Goal: Information Seeking & Learning: Learn about a topic

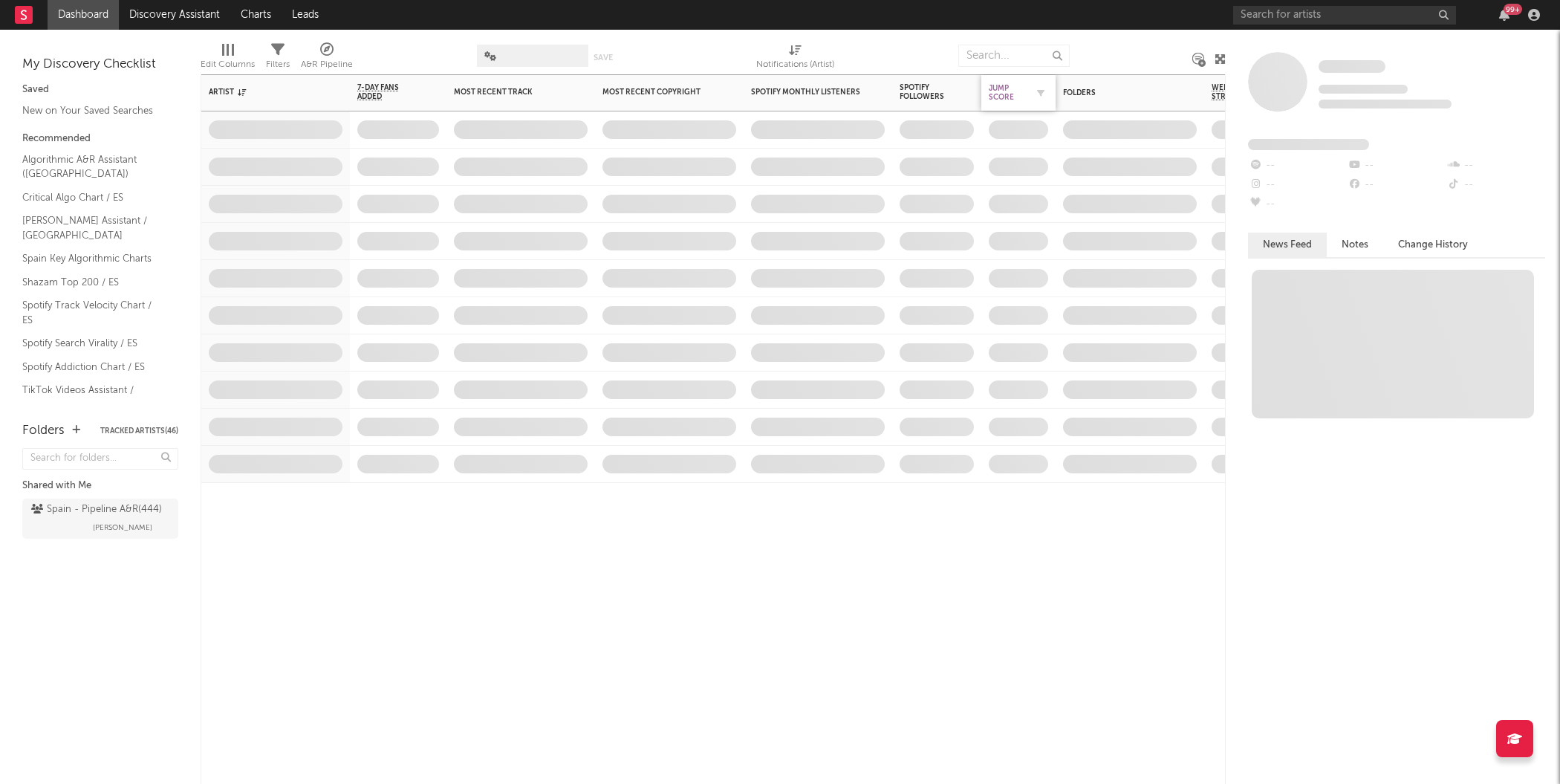
click at [1010, 90] on div "Jump Score" at bounding box center [1007, 92] width 37 height 18
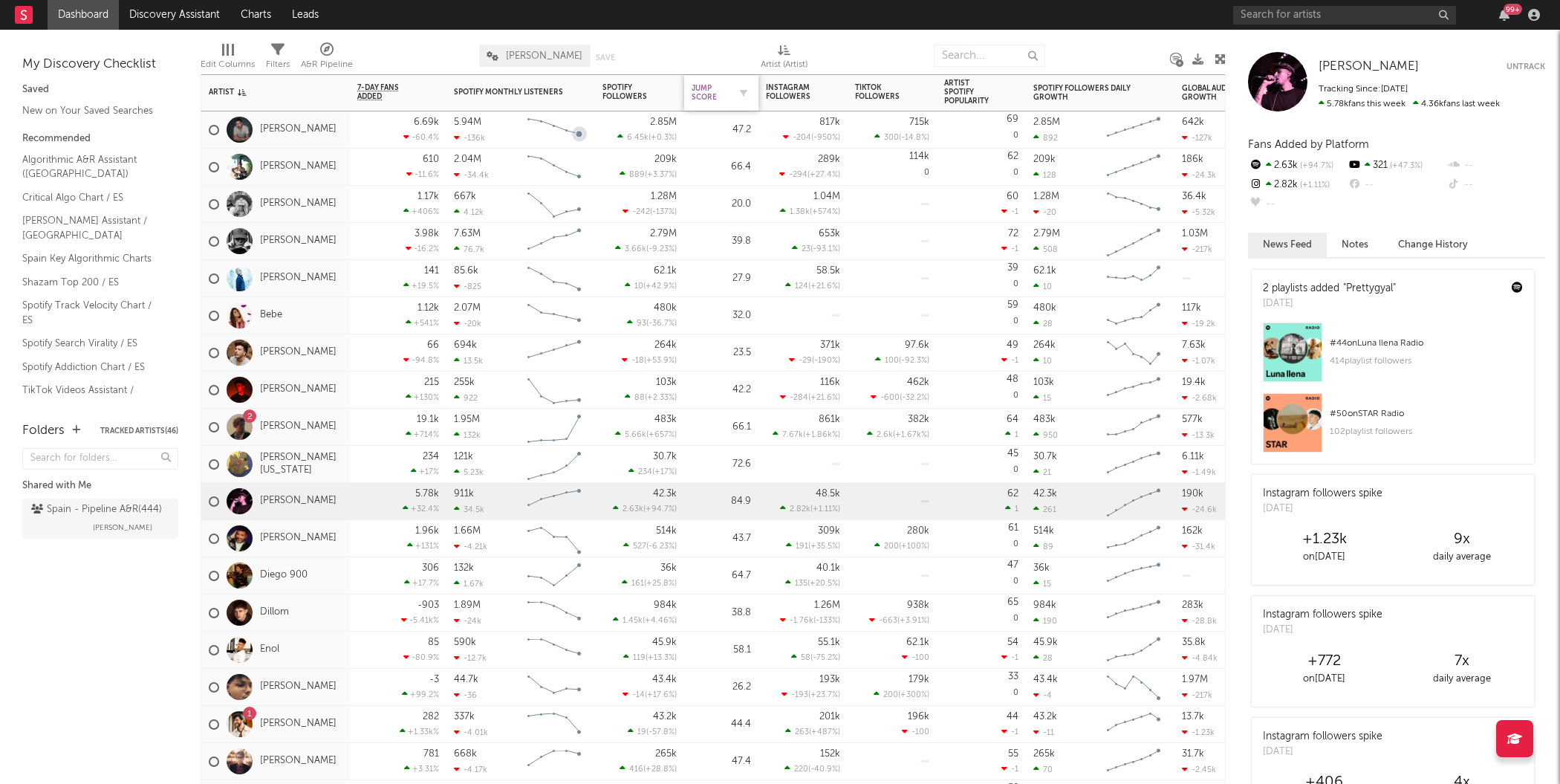
click at [714, 99] on div "Jump Score" at bounding box center [711, 92] width 37 height 18
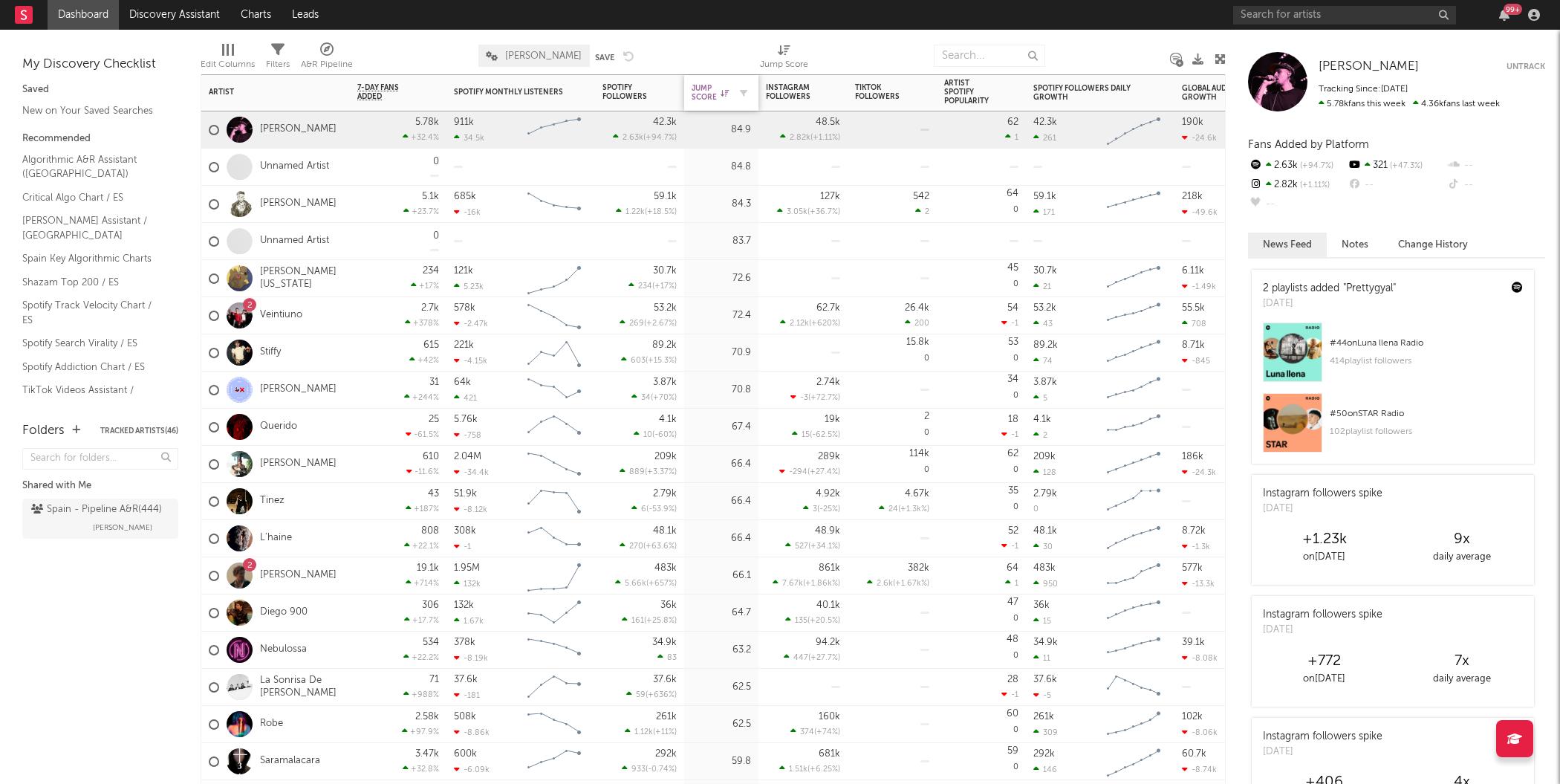
click at [711, 89] on div "Jump Score" at bounding box center [711, 92] width 37 height 18
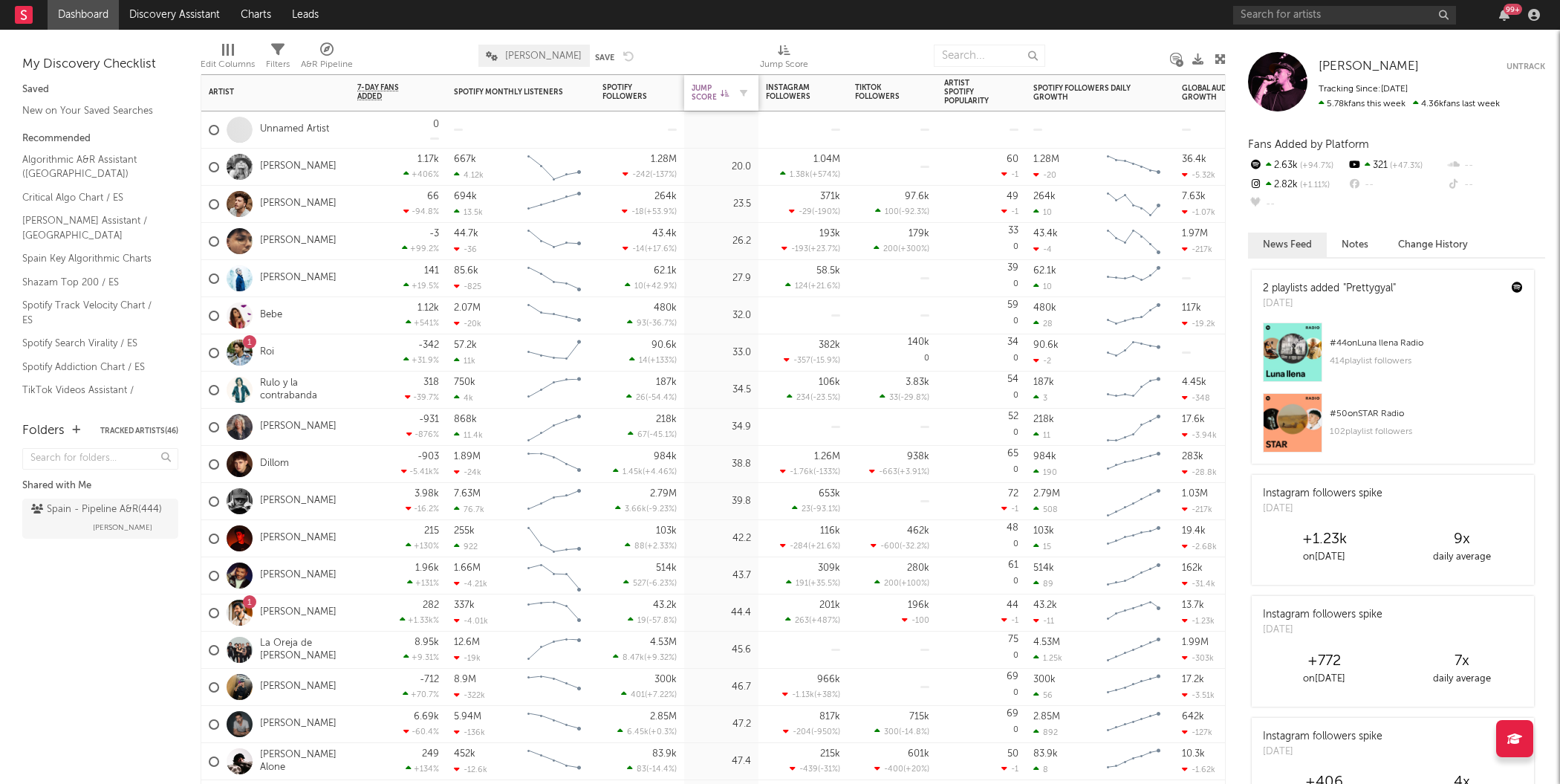
click at [711, 89] on div "Jump Score" at bounding box center [711, 92] width 37 height 18
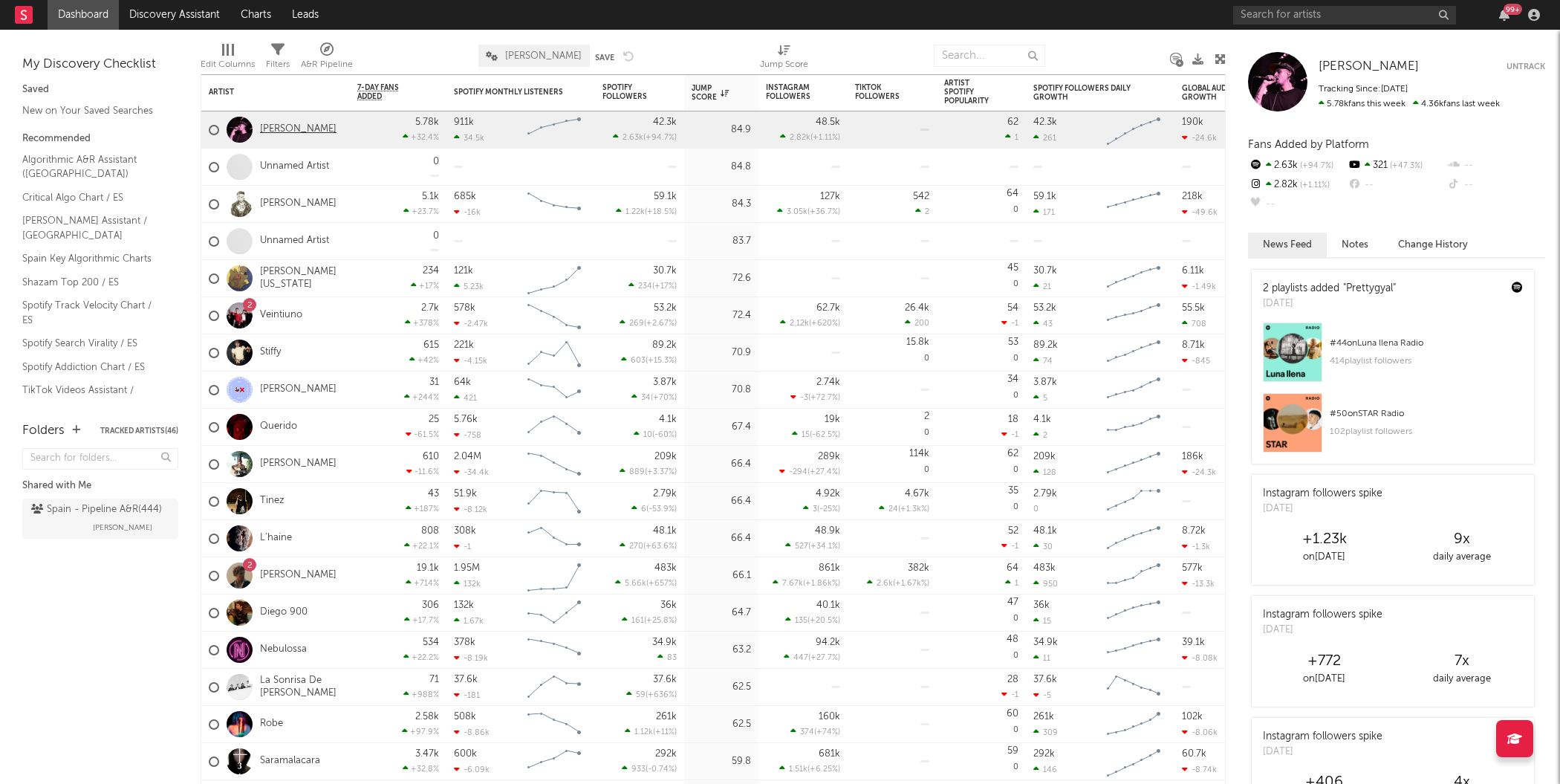
click at [282, 126] on link "[PERSON_NAME]" at bounding box center [299, 130] width 76 height 13
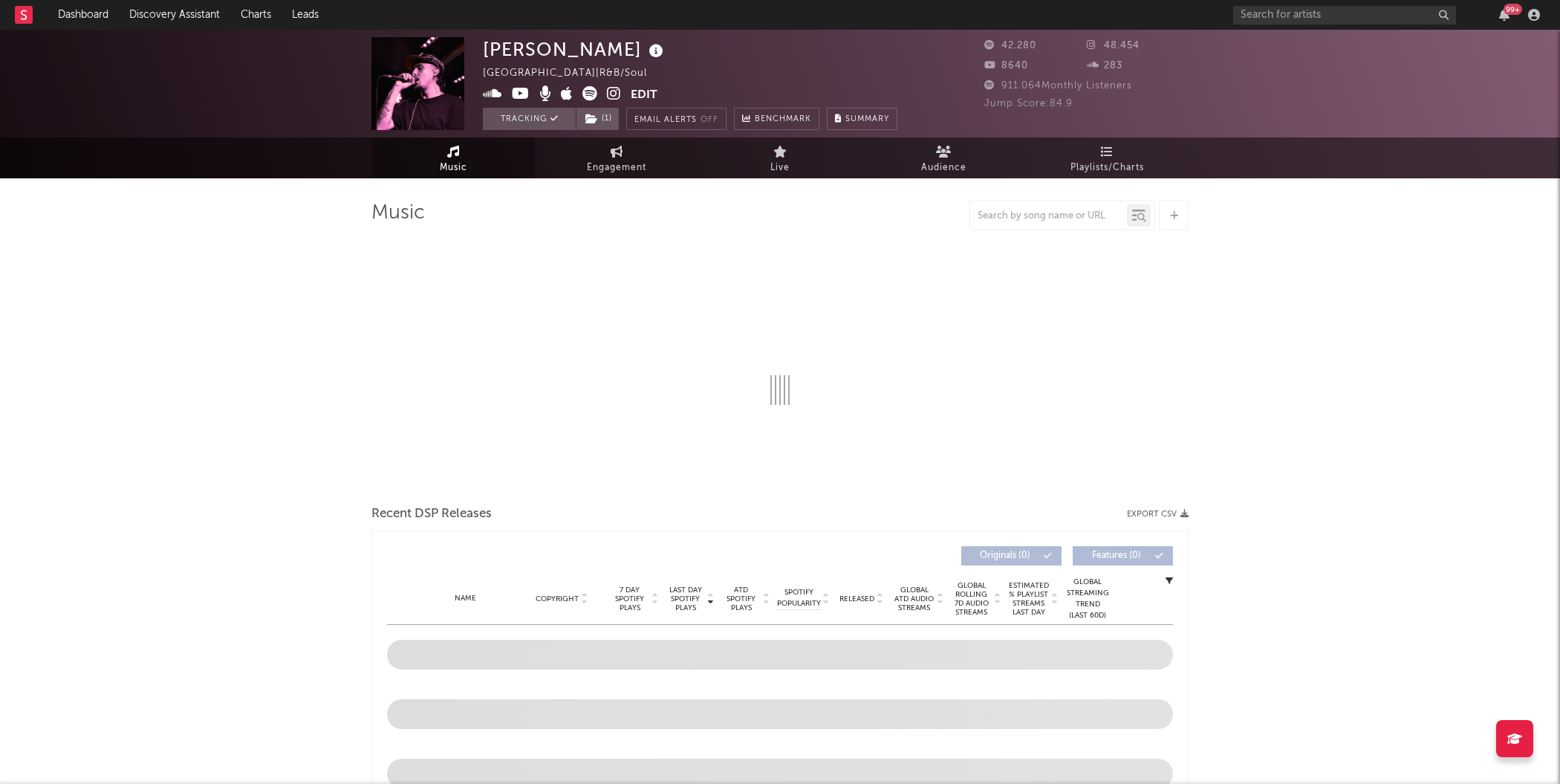
select select "6m"
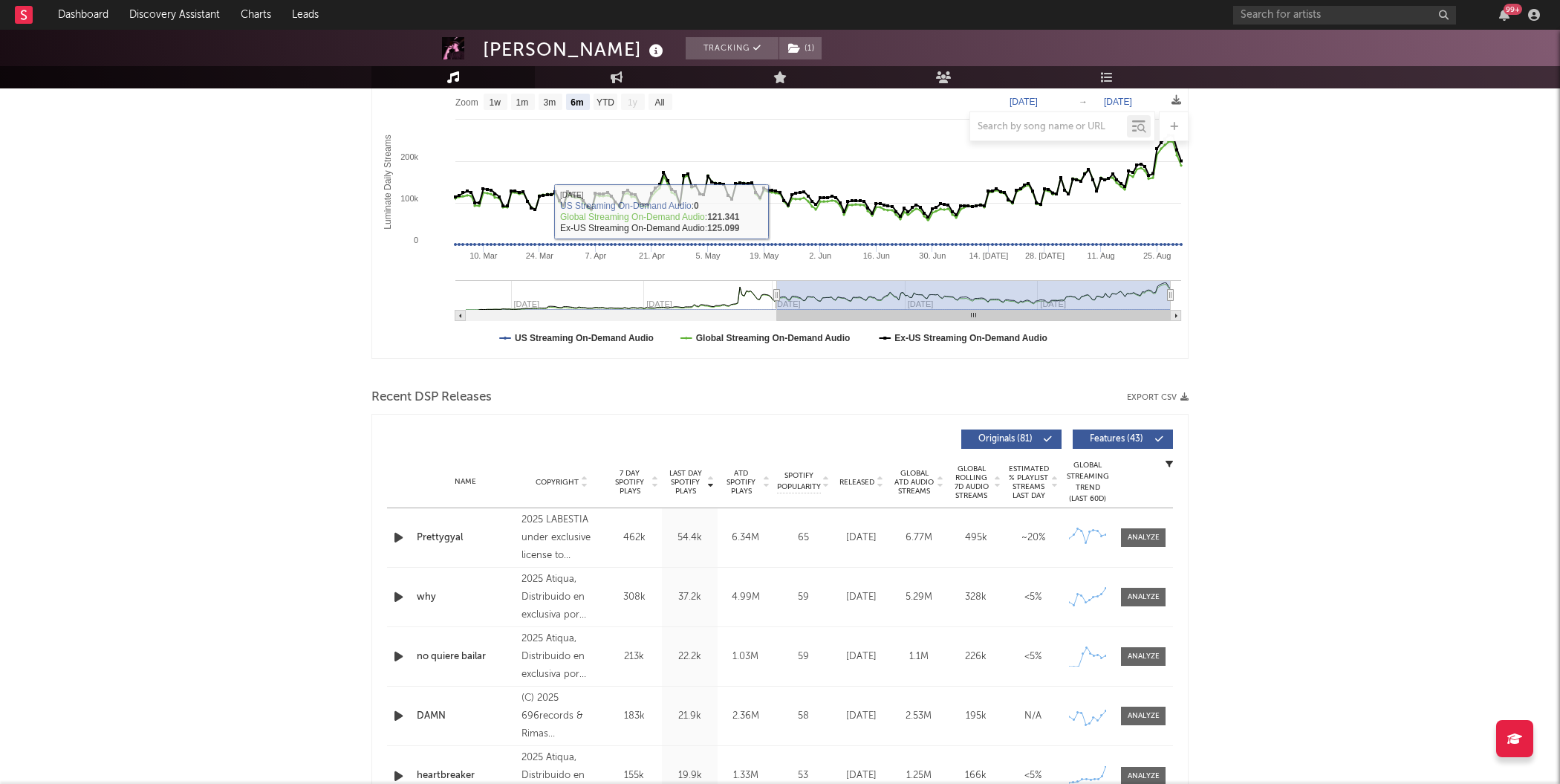
scroll to position [234, 0]
click at [907, 130] on div at bounding box center [780, 126] width 818 height 30
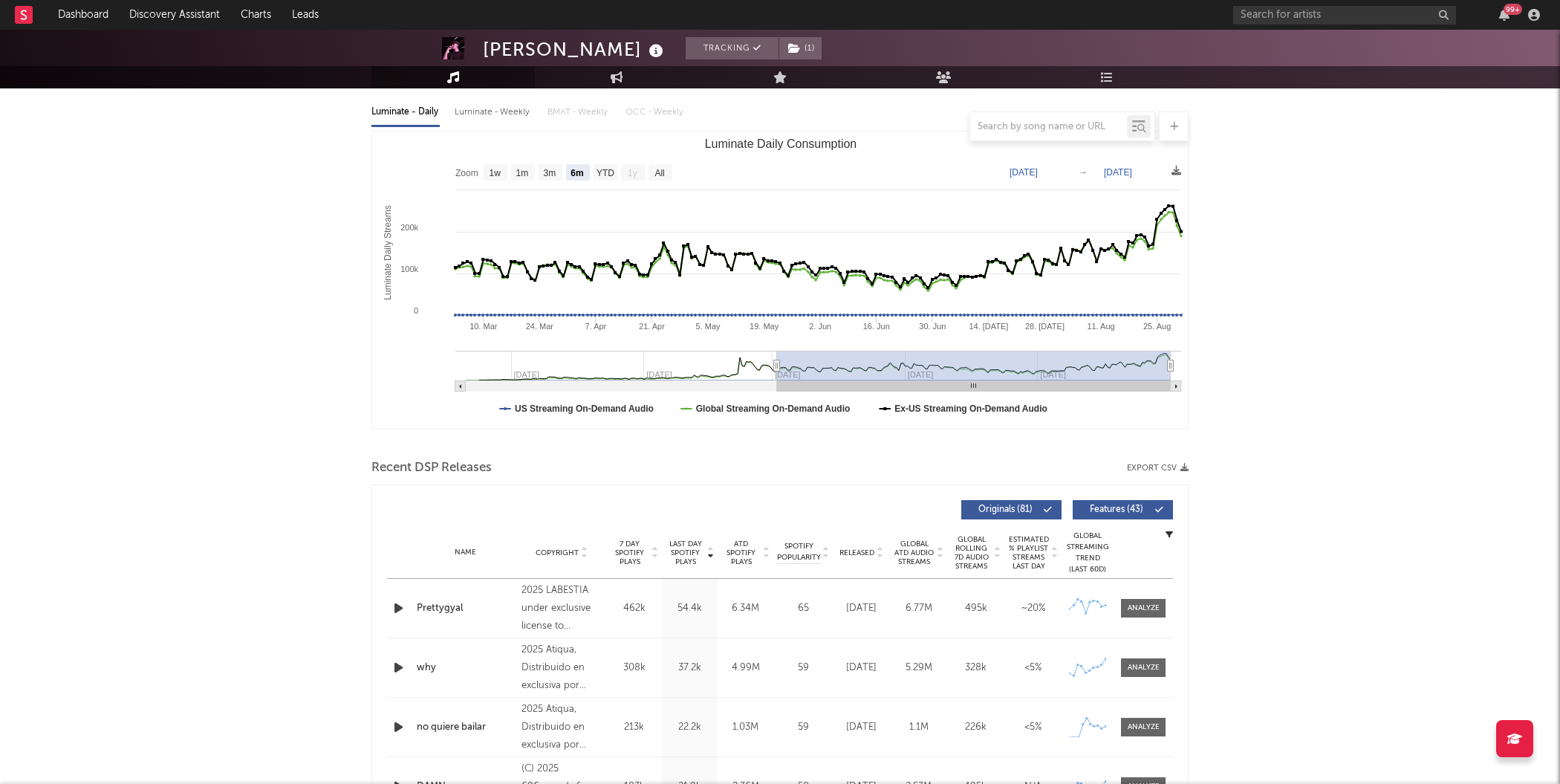
scroll to position [108, 0]
